Goal: Information Seeking & Learning: Learn about a topic

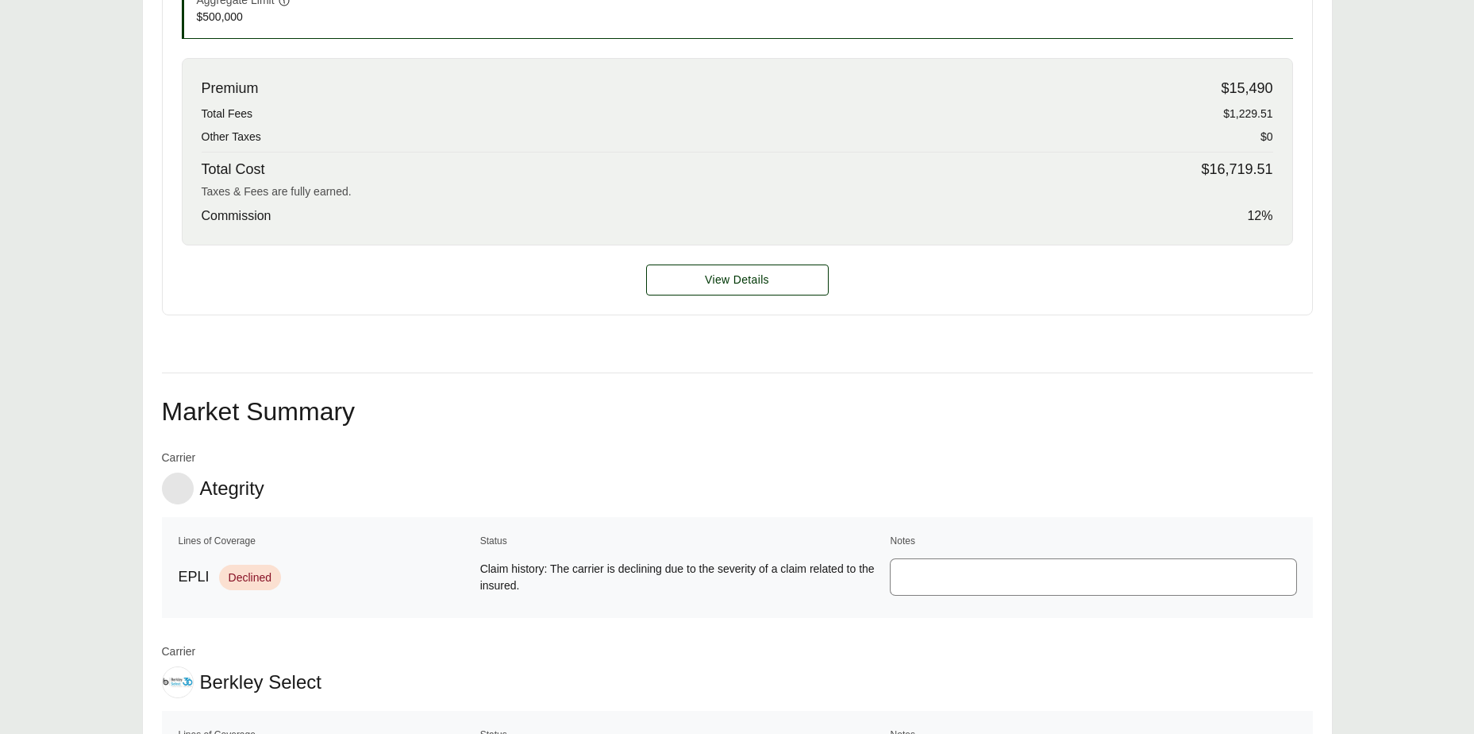
scroll to position [715, 0]
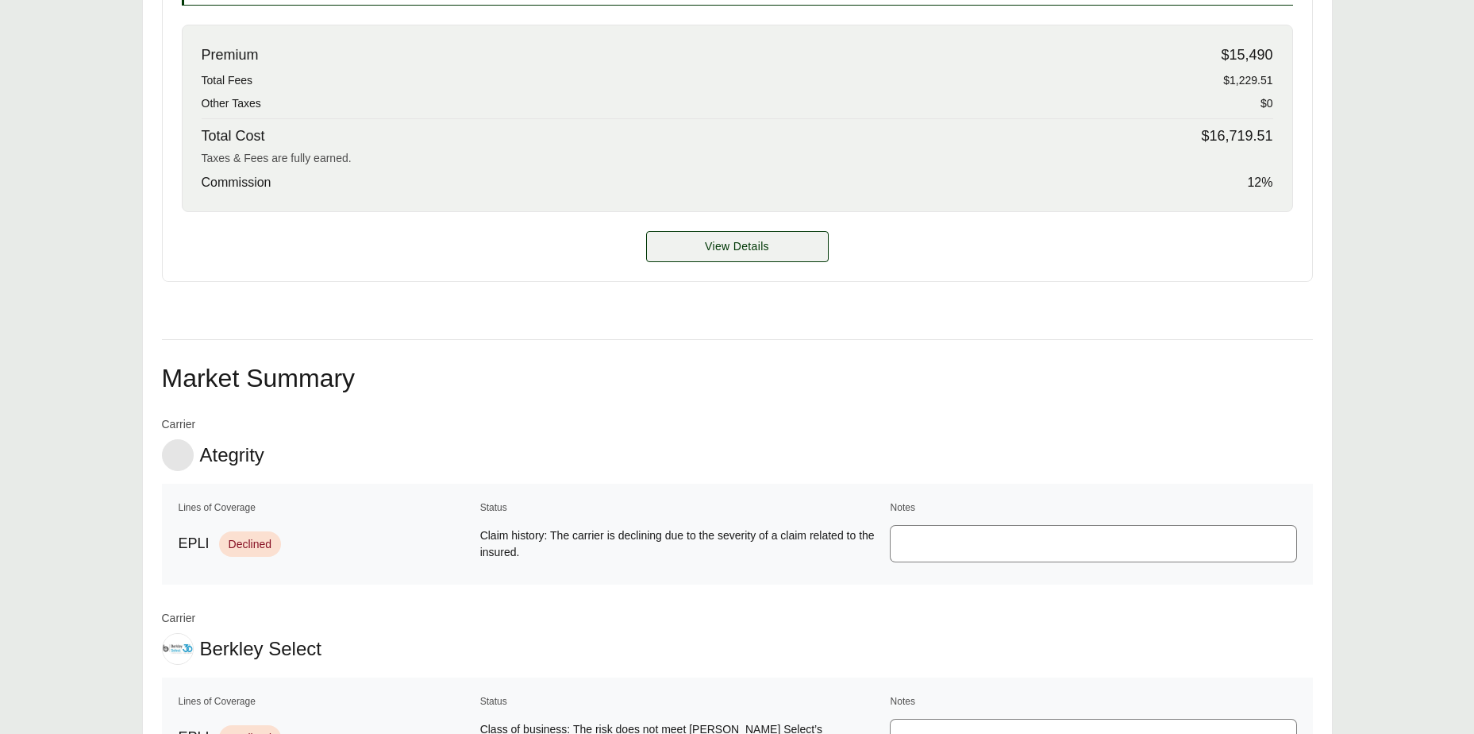
click at [764, 241] on span "View Details" at bounding box center [737, 246] width 64 height 17
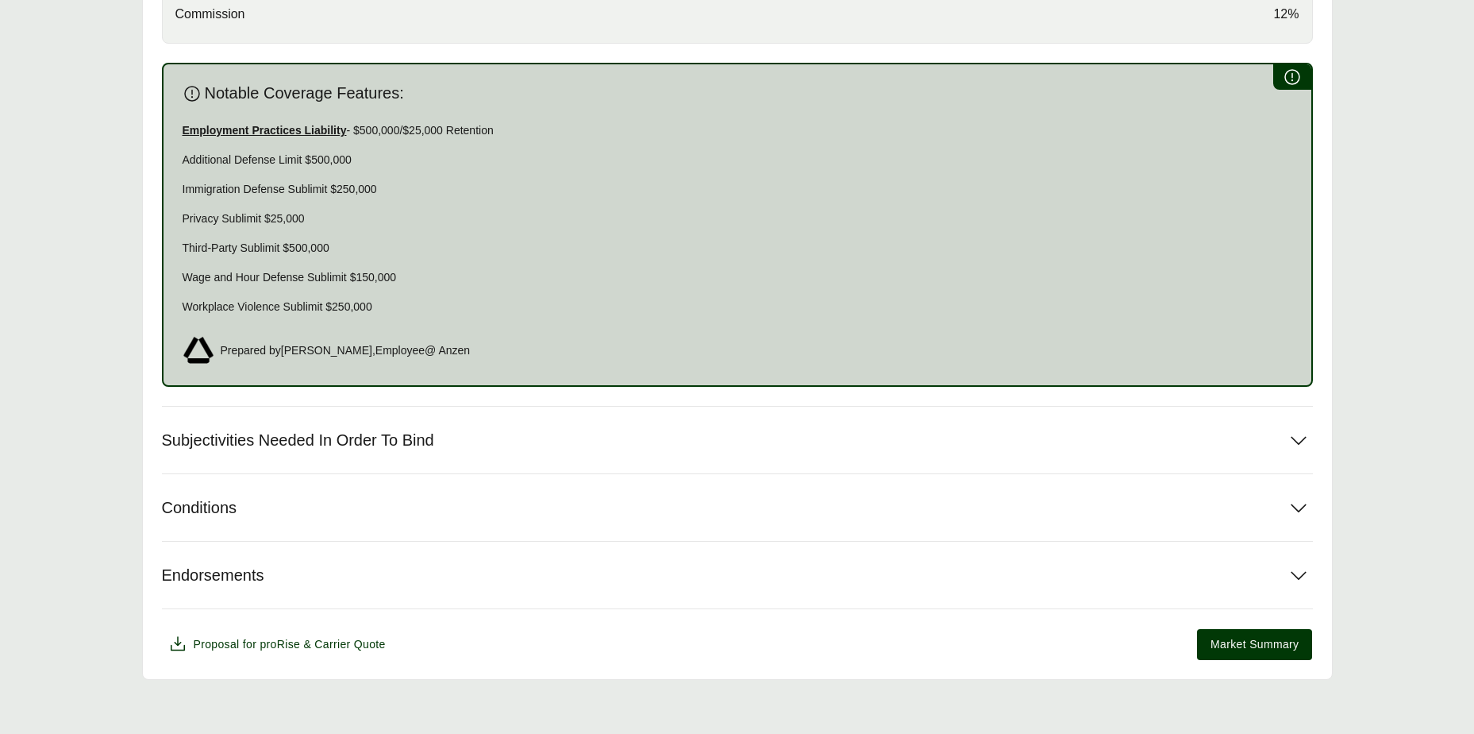
scroll to position [913, 0]
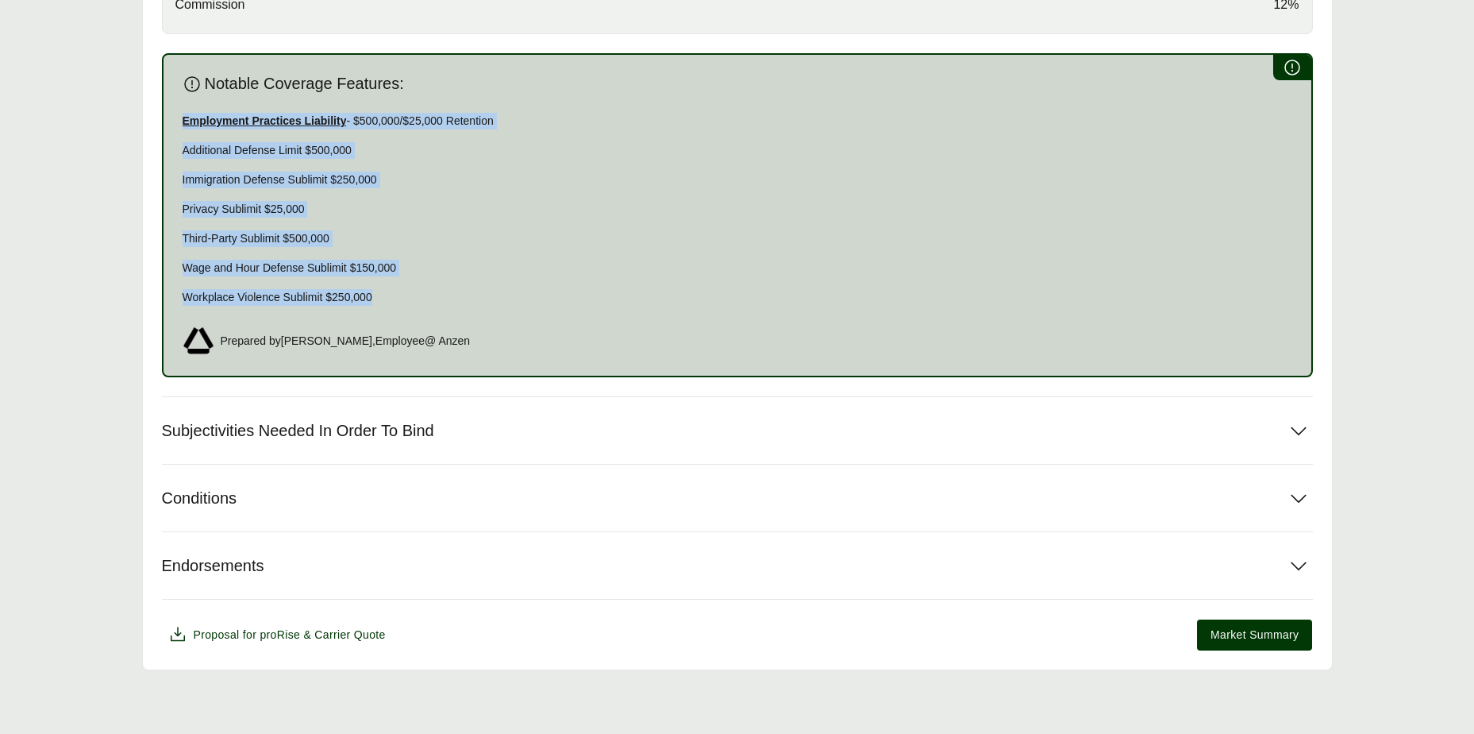
drag, startPoint x: 375, startPoint y: 300, endPoint x: 169, endPoint y: 123, distance: 271.3
click at [169, 123] on div "Notable Coverage Features: Employment Practices Liability - $500,000/$25,000 Re…" at bounding box center [737, 215] width 1151 height 324
copy div "Employment Practices Liability - $500,000/$25,000 Retention Additional Defense …"
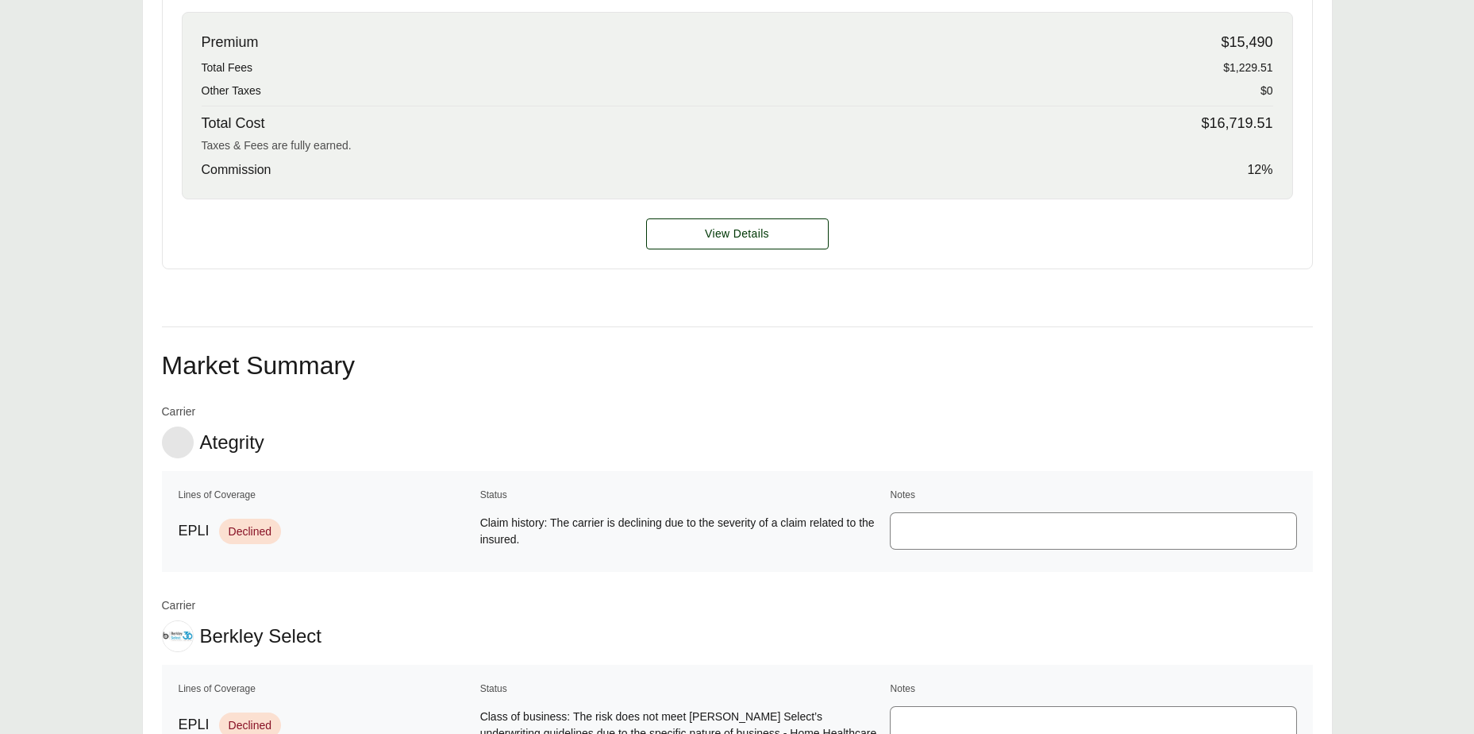
scroll to position [715, 0]
